Goal: Task Accomplishment & Management: Complete application form

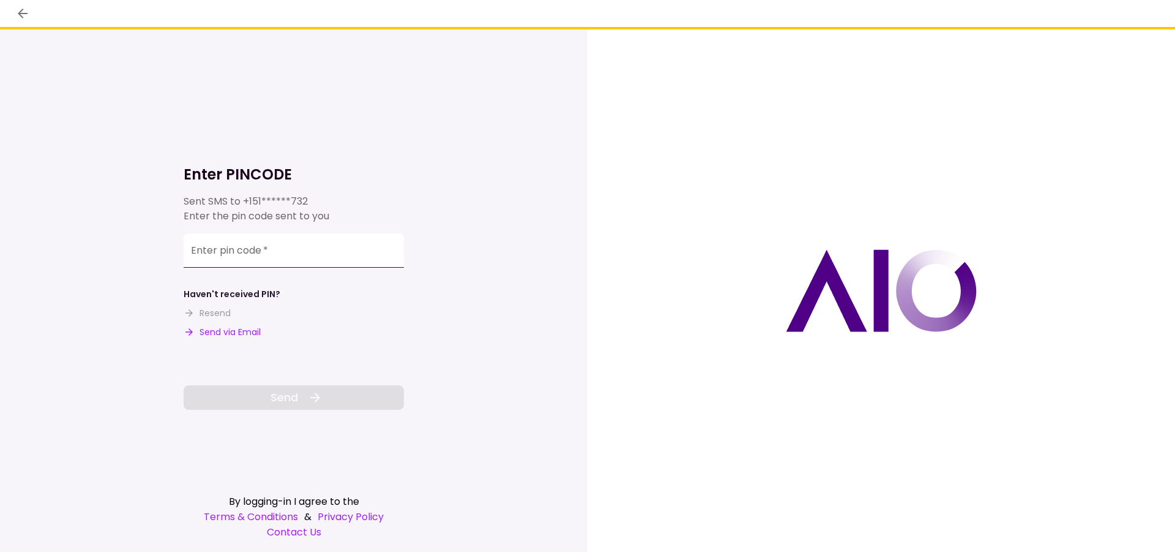
click at [238, 251] on input "Enter pin code   *" at bounding box center [294, 250] width 220 height 34
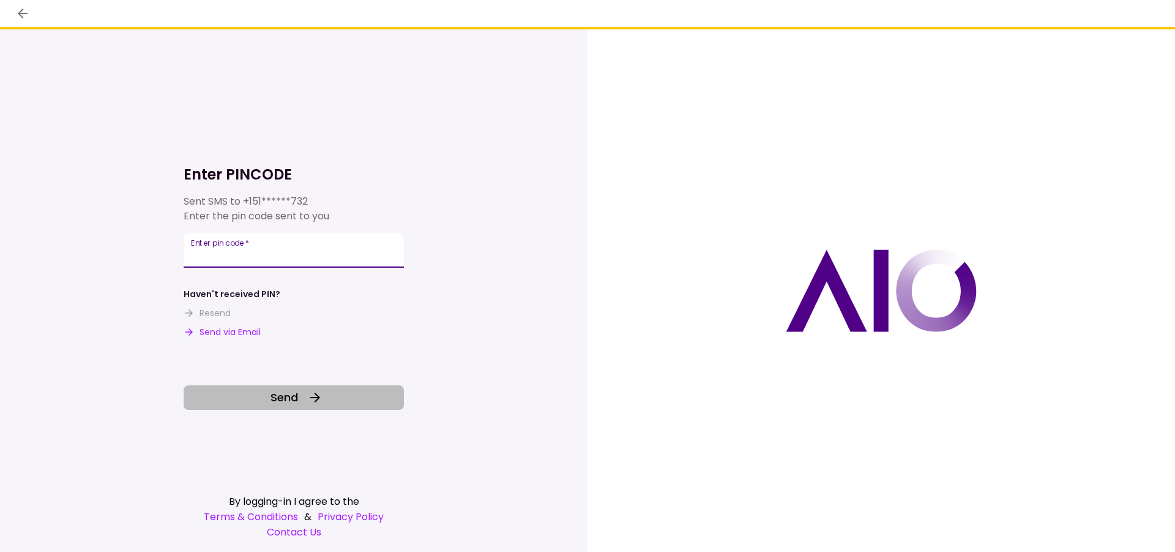
type input "******"
click at [326, 388] on button "Send" at bounding box center [294, 397] width 220 height 24
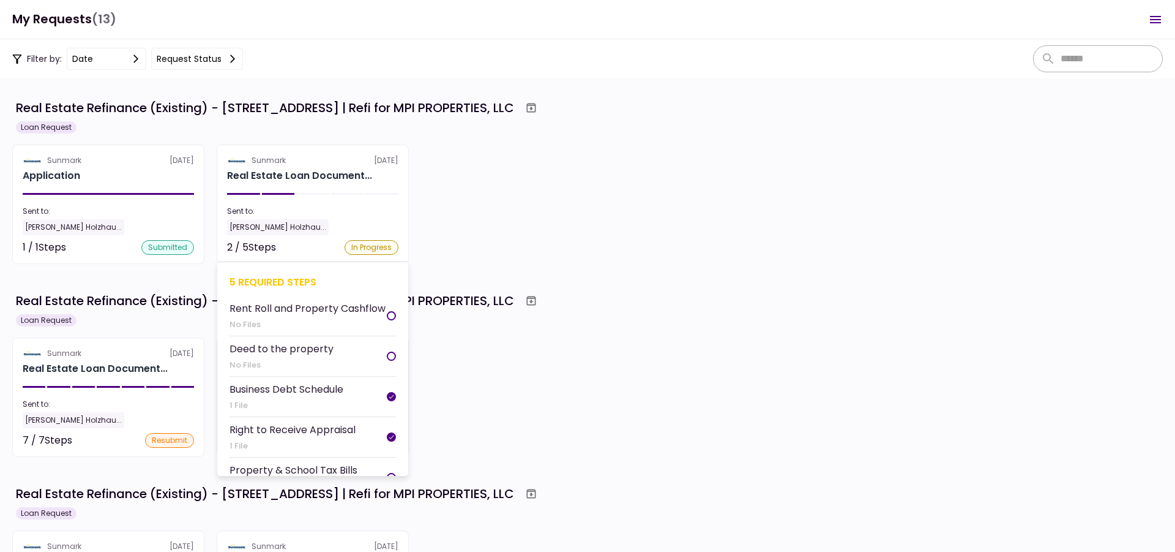
click at [378, 247] on div "In Progress" at bounding box center [372, 247] width 54 height 15
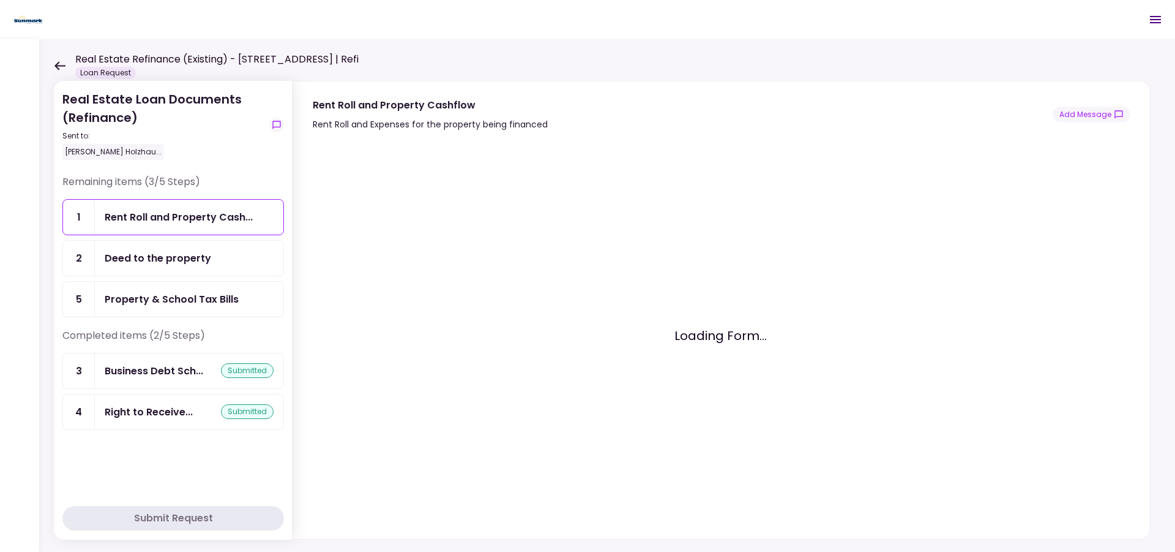
click at [189, 225] on div "Rent Roll and Property Cash..." at bounding box center [189, 217] width 189 height 35
click at [163, 258] on div "Deed to the property" at bounding box center [158, 257] width 107 height 15
click at [353, 148] on div "Upload New File" at bounding box center [385, 146] width 76 height 15
click at [0, 0] on input "Upload New File" at bounding box center [0, 0] width 0 height 0
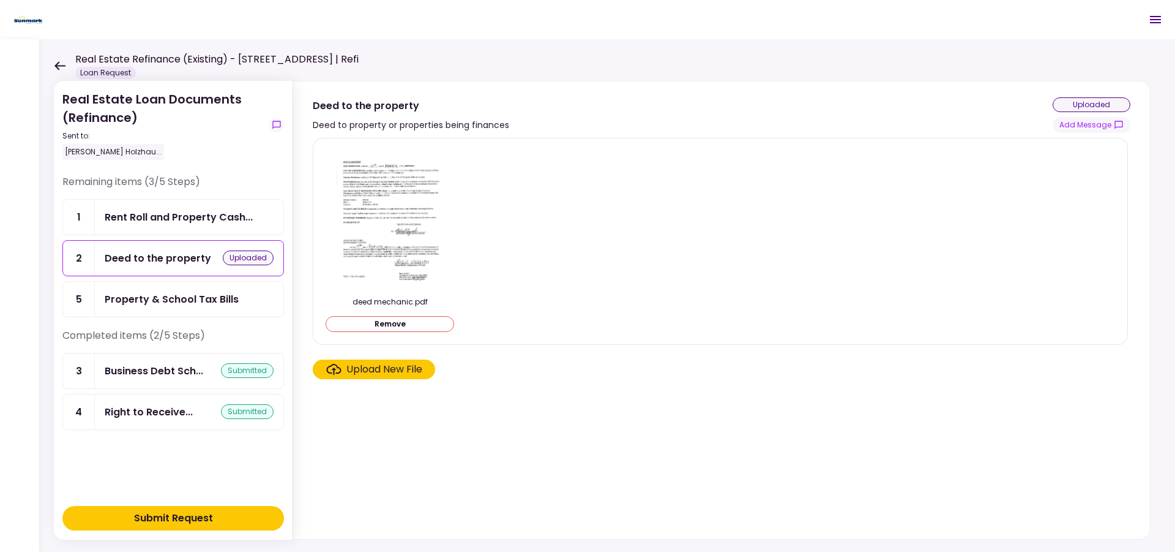
click at [228, 304] on div "Property & School Tax Bills" at bounding box center [172, 298] width 134 height 15
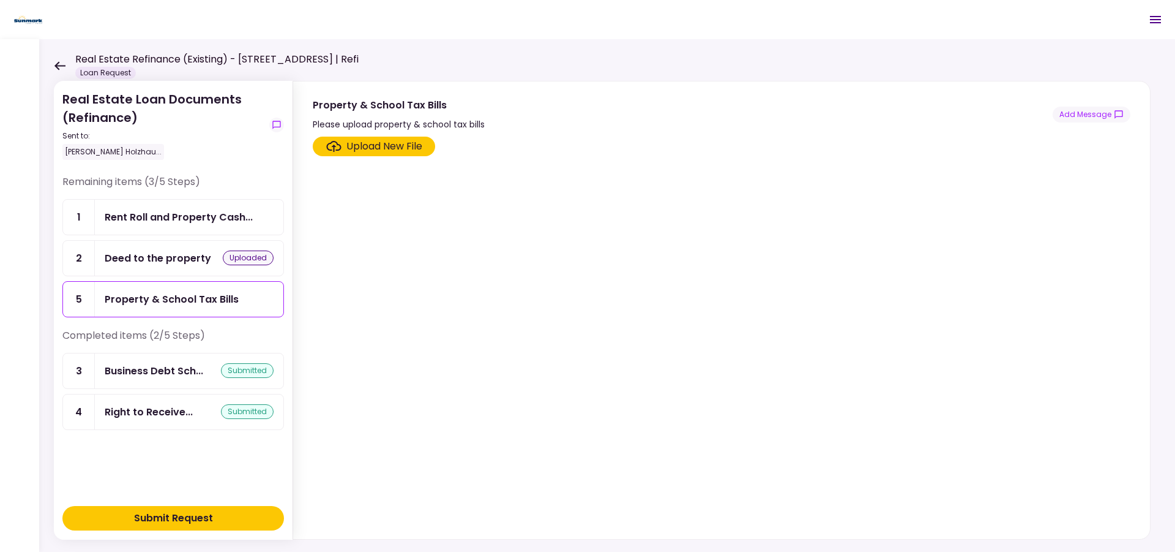
click at [365, 144] on div "Upload New File" at bounding box center [385, 146] width 76 height 15
click at [0, 0] on input "Upload New File" at bounding box center [0, 0] width 0 height 0
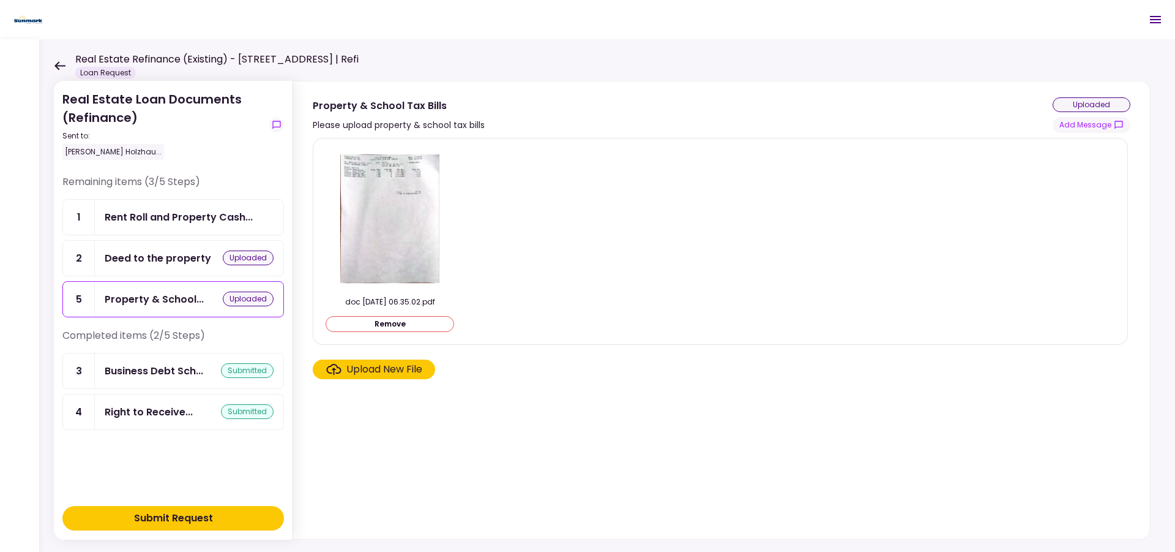
click at [211, 225] on div "Rent Roll and Property Cash..." at bounding box center [189, 217] width 189 height 35
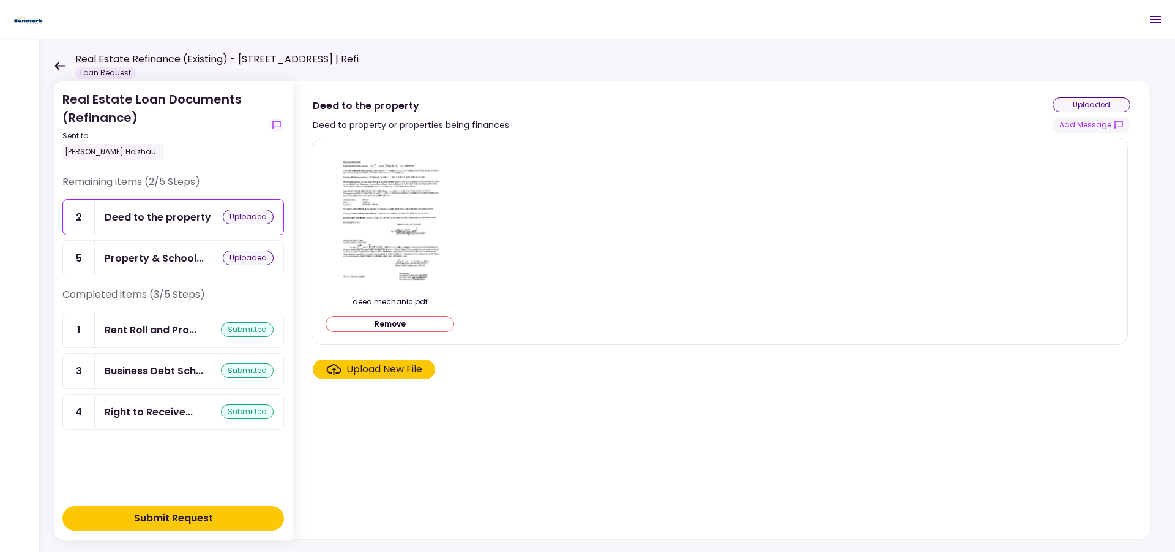
click at [179, 516] on div "Submit Request" at bounding box center [173, 518] width 79 height 15
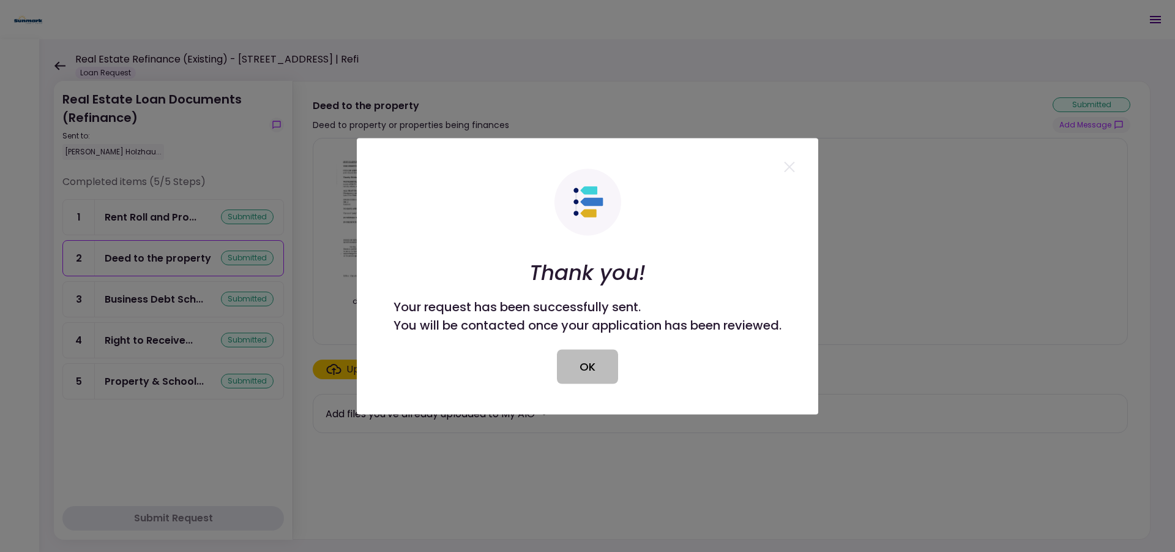
click at [588, 354] on button "OK" at bounding box center [587, 366] width 61 height 34
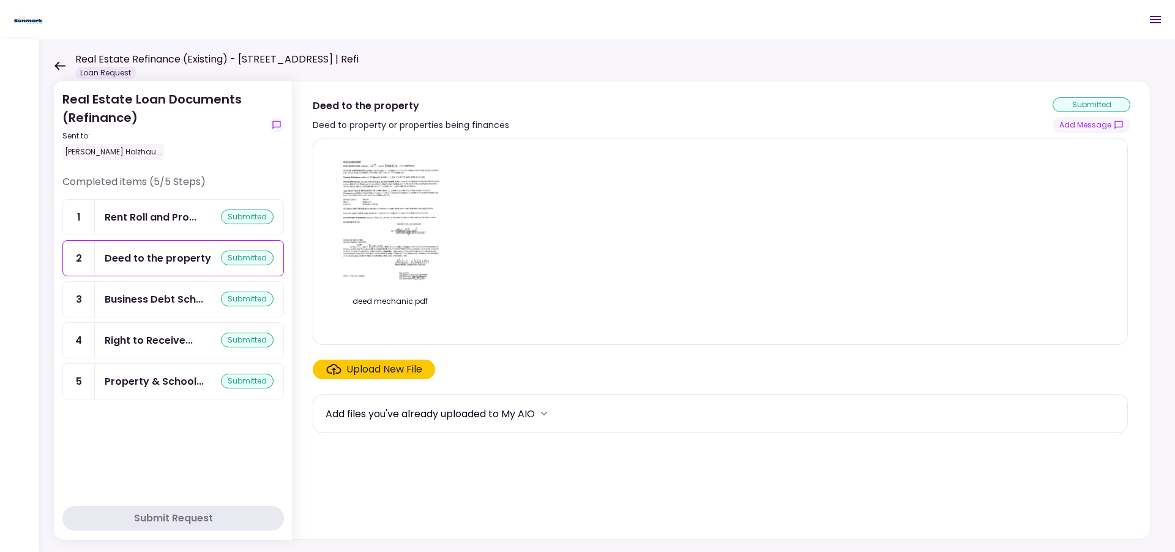
click at [62, 64] on icon at bounding box center [60, 65] width 12 height 9
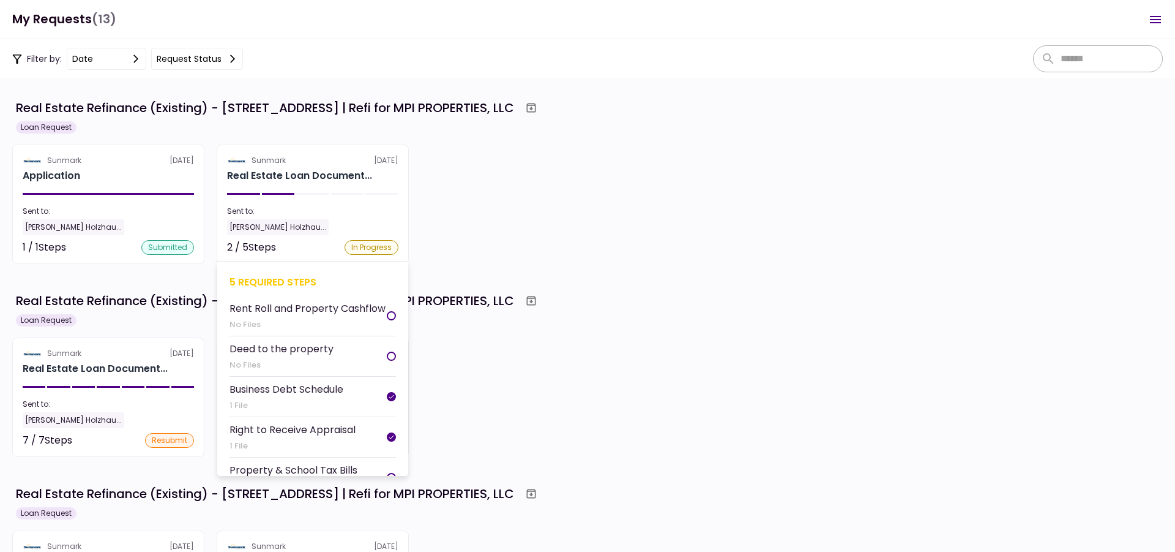
click at [294, 231] on div "[PERSON_NAME] Holzhau..." at bounding box center [278, 227] width 102 height 16
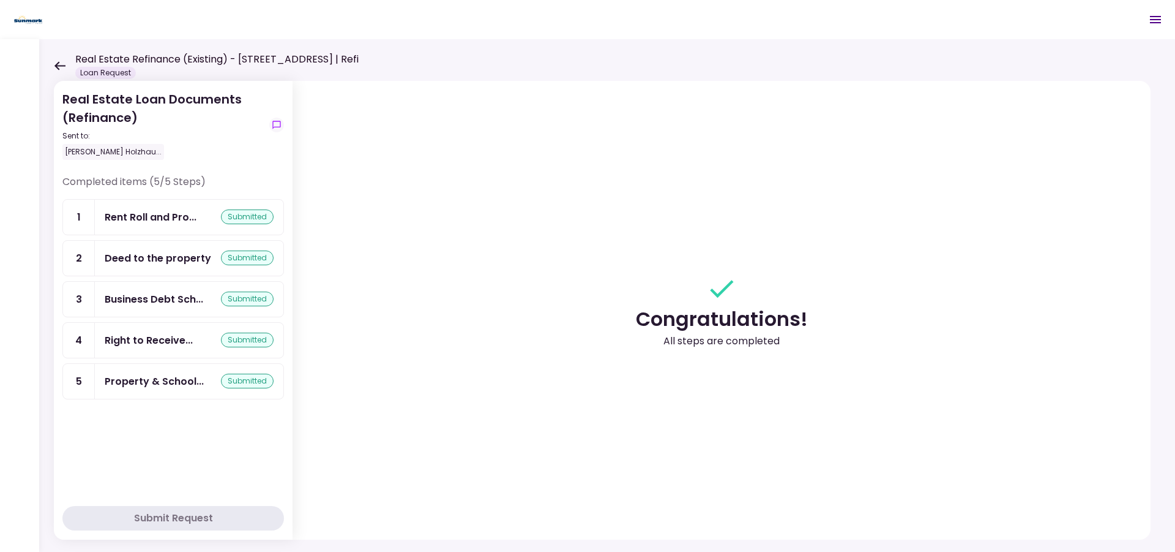
click at [62, 61] on icon at bounding box center [60, 65] width 12 height 9
